Goal: Task Accomplishment & Management: Manage account settings

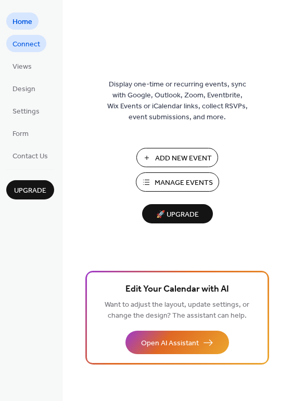
click at [31, 41] on span "Connect" at bounding box center [27, 44] width 28 height 11
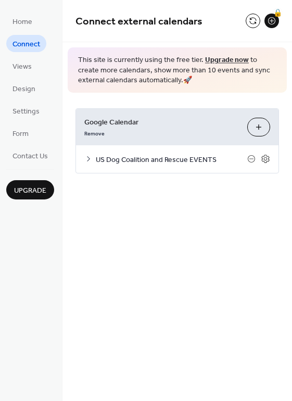
click at [174, 159] on span "US Dog Coalition and Rescue EVENTS" at bounding box center [172, 159] width 152 height 11
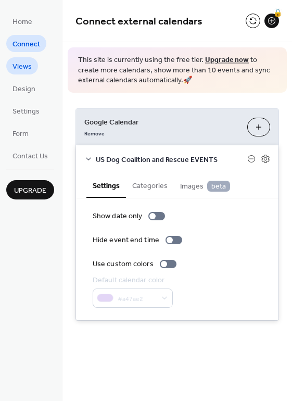
click at [30, 69] on span "Views" at bounding box center [22, 66] width 19 height 11
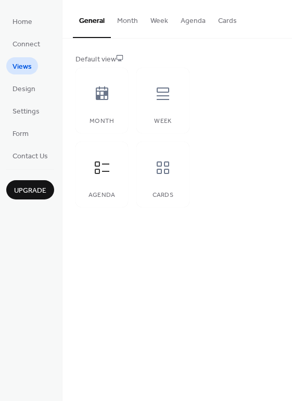
click at [28, 79] on ul "Home Connect Views Design Settings Form Contact Us" at bounding box center [30, 89] width 48 height 152
click at [27, 90] on span "Design" at bounding box center [24, 89] width 23 height 11
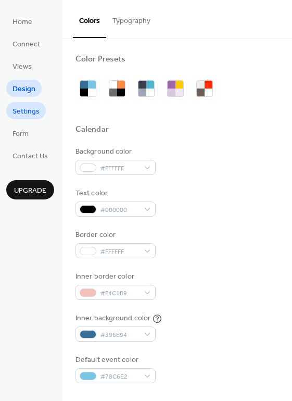
click at [28, 112] on span "Settings" at bounding box center [26, 111] width 27 height 11
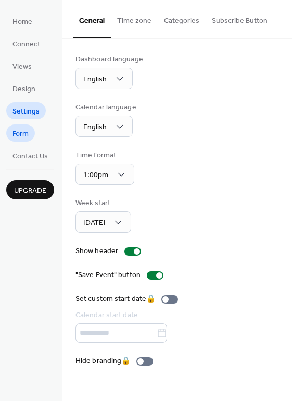
click at [30, 130] on link "Form" at bounding box center [20, 133] width 29 height 17
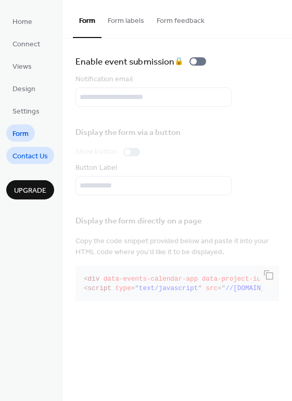
click at [34, 147] on link "Contact Us" at bounding box center [30, 155] width 48 height 17
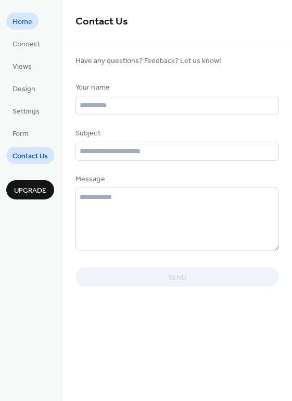
click at [18, 22] on span "Home" at bounding box center [23, 22] width 20 height 11
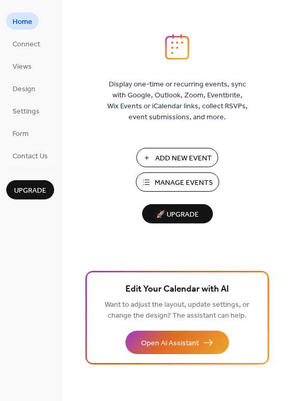
click at [182, 186] on span "Manage Events" at bounding box center [184, 183] width 58 height 11
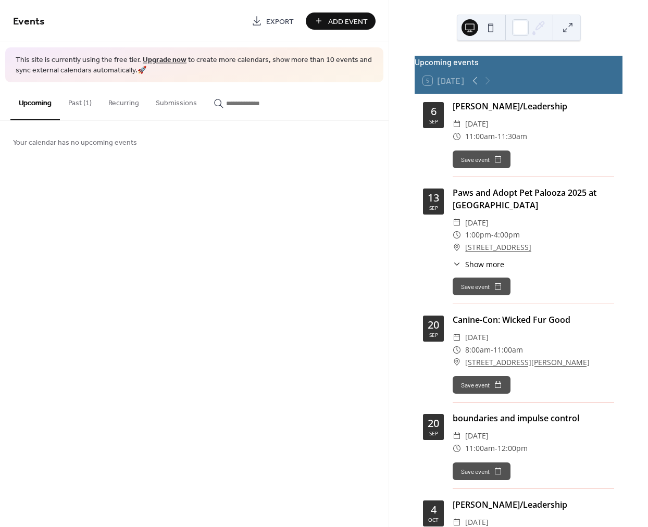
scroll to position [456, 0]
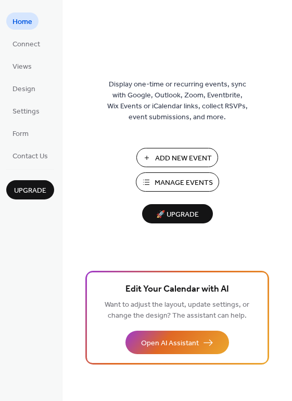
click at [171, 181] on span "Manage Events" at bounding box center [184, 183] width 58 height 11
